Goal: Task Accomplishment & Management: Manage account settings

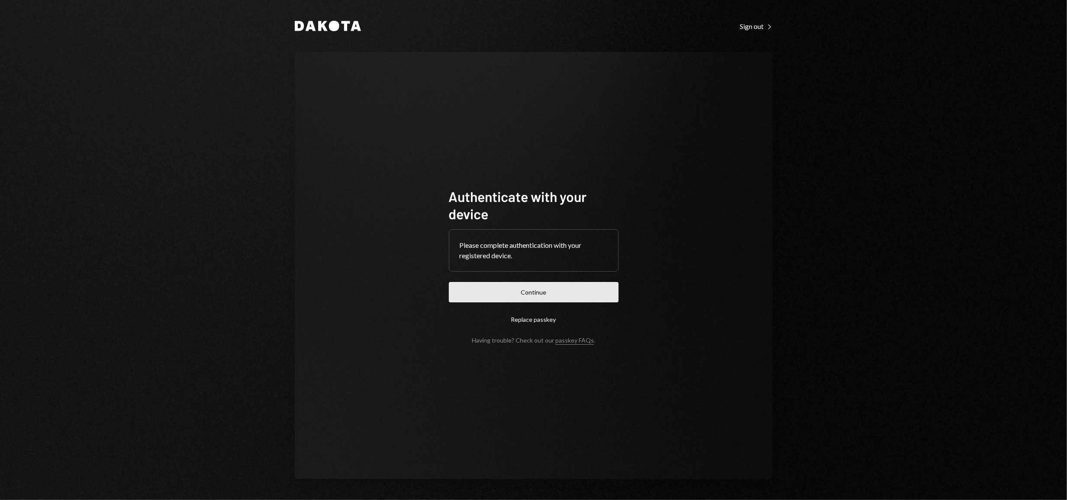
click at [571, 291] on button "Continue" at bounding box center [534, 292] width 170 height 20
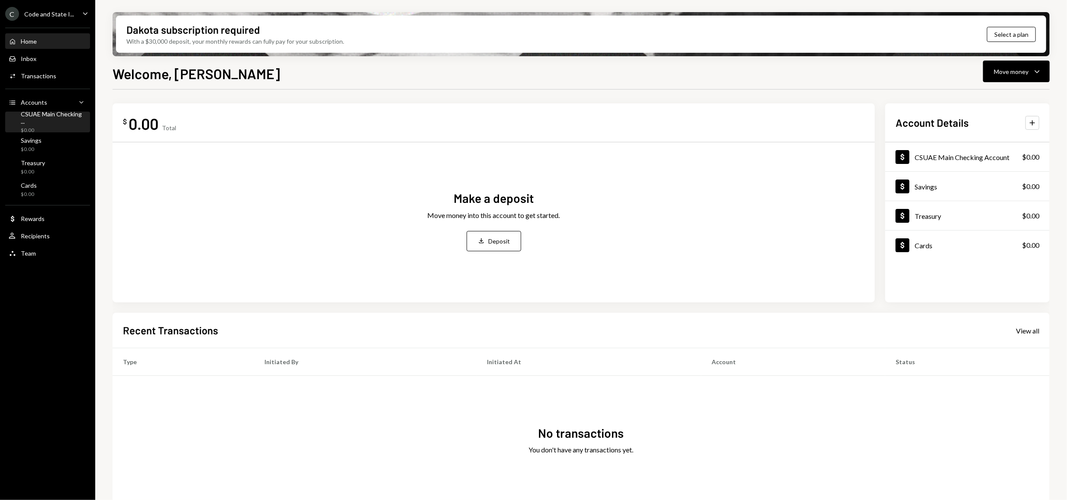
click at [36, 119] on div "CSUAE Main Checking ..." at bounding box center [54, 117] width 66 height 15
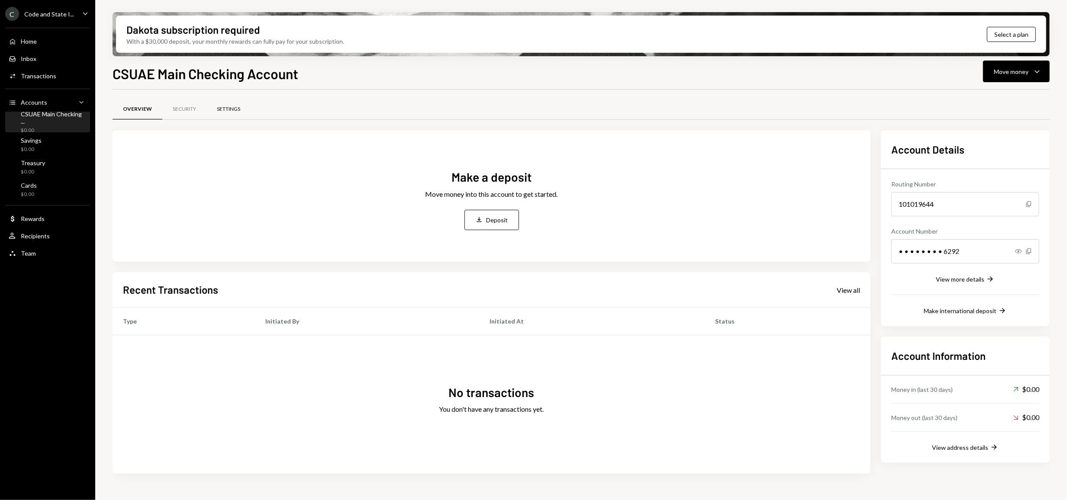
click at [236, 109] on div "Settings" at bounding box center [228, 109] width 23 height 7
